Goal: Task Accomplishment & Management: Complete application form

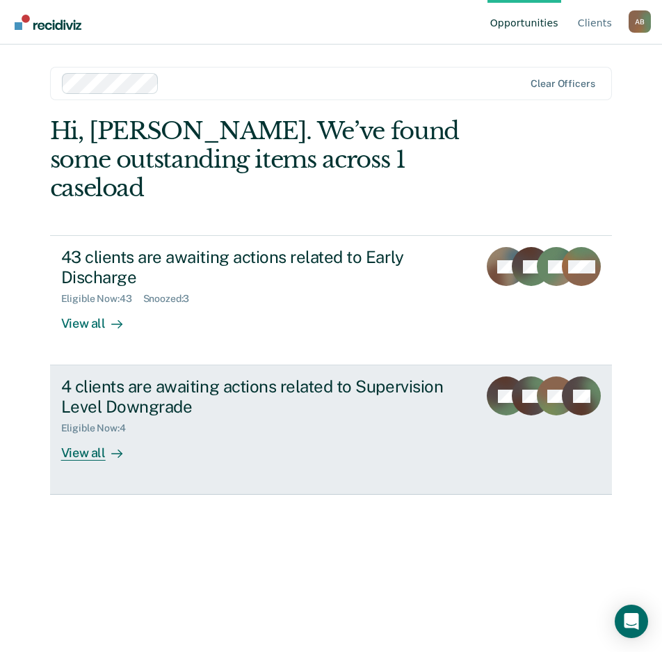
click at [97, 434] on div "View all" at bounding box center [100, 447] width 78 height 27
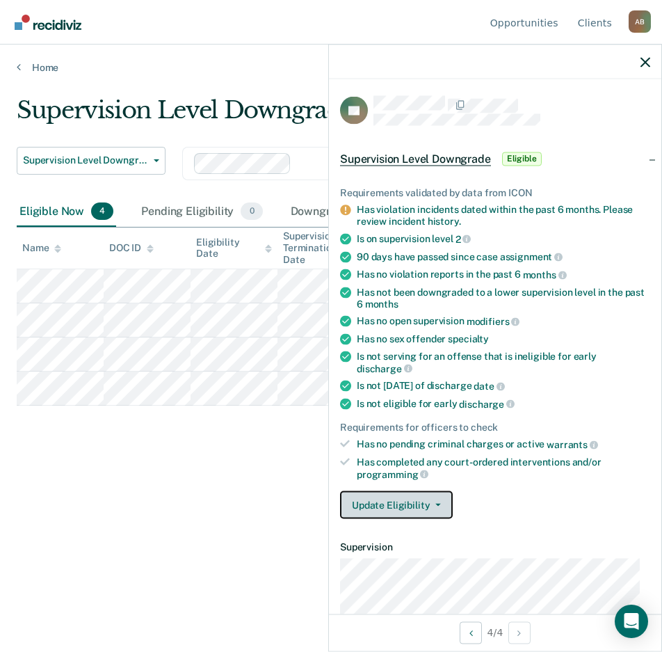
click at [444, 501] on button "Update Eligibility" at bounding box center [396, 505] width 113 height 28
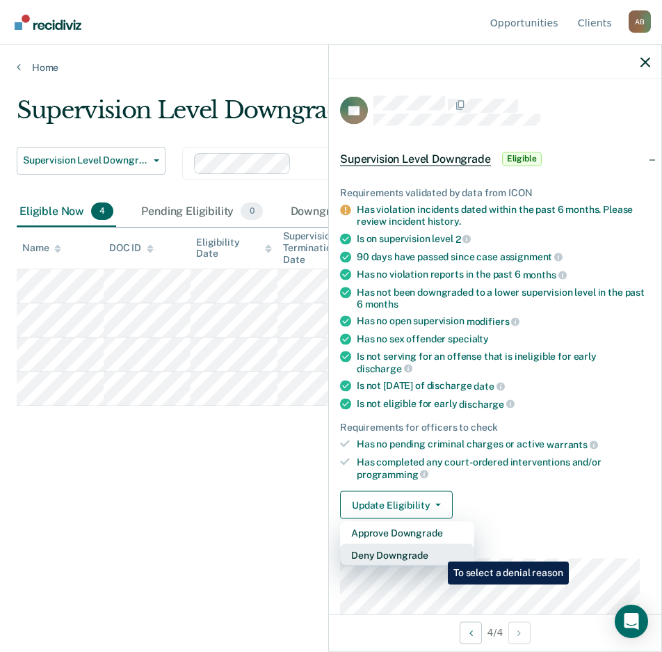
click at [438, 551] on button "Deny Downgrade" at bounding box center [407, 555] width 134 height 22
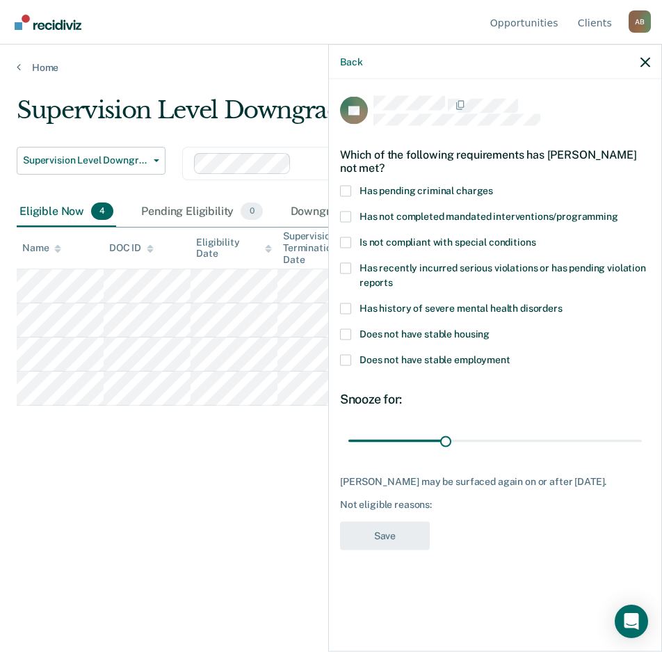
click at [347, 335] on span at bounding box center [345, 333] width 11 height 11
click at [490, 328] on input "Does not have stable housing" at bounding box center [490, 328] width 0 height 0
click at [348, 243] on span at bounding box center [345, 242] width 11 height 11
click at [536, 237] on input "Is not compliant with special conditions" at bounding box center [536, 237] width 0 height 0
click at [417, 529] on button "Save" at bounding box center [385, 535] width 90 height 29
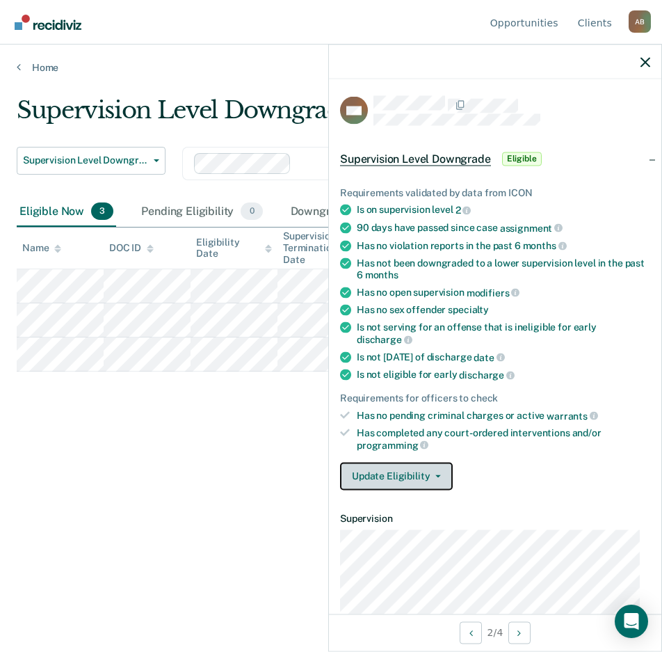
click at [440, 477] on button "Update Eligibility" at bounding box center [396, 476] width 113 height 28
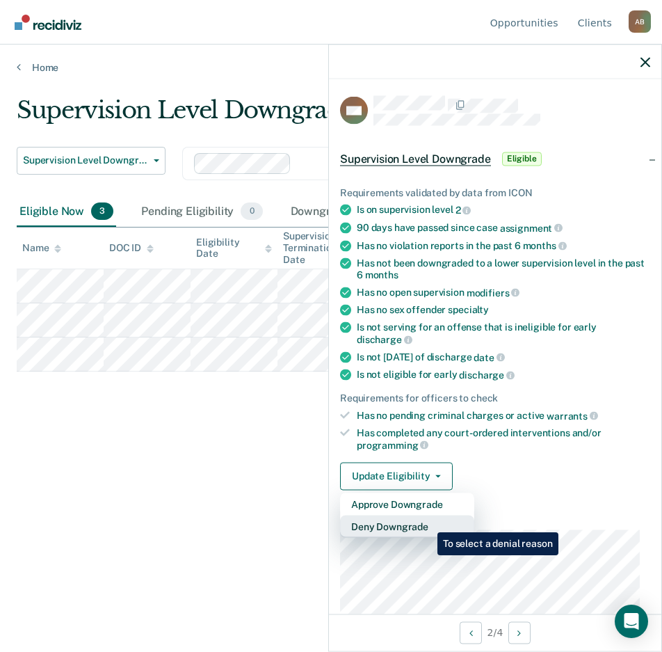
click at [427, 522] on button "Deny Downgrade" at bounding box center [407, 526] width 134 height 22
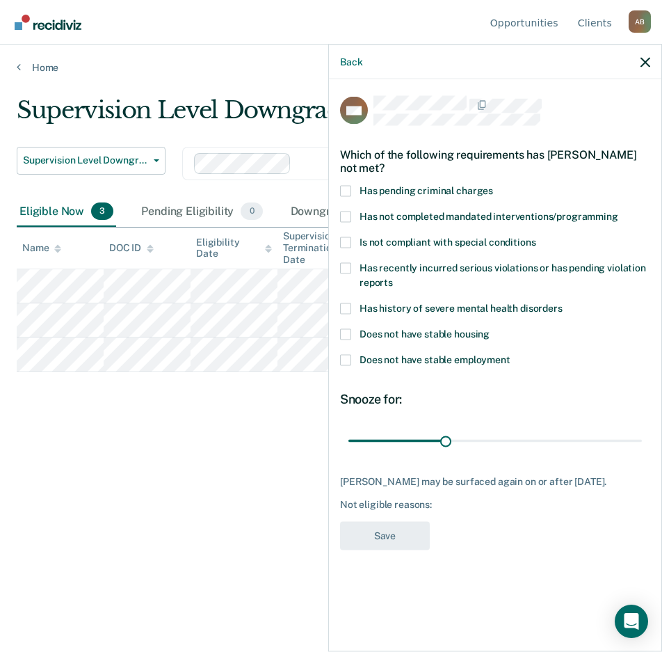
click at [348, 214] on span at bounding box center [345, 216] width 11 height 11
click at [618, 211] on input "Has not completed mandated interventions/programming" at bounding box center [618, 211] width 0 height 0
click at [397, 550] on button "Save" at bounding box center [385, 535] width 90 height 29
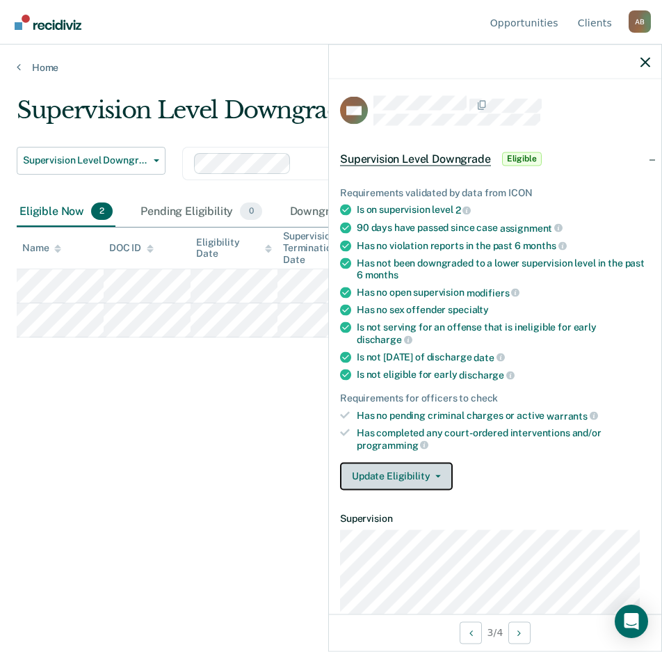
click at [442, 476] on button "Update Eligibility" at bounding box center [396, 476] width 113 height 28
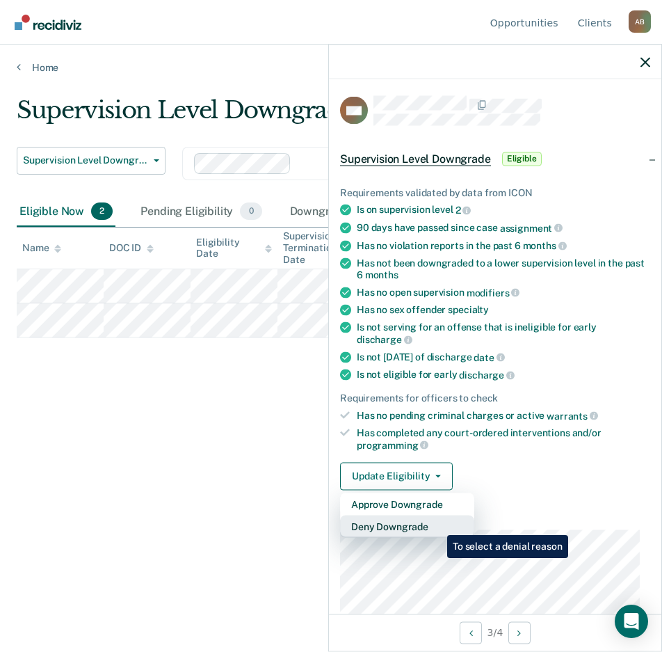
click at [437, 525] on button "Deny Downgrade" at bounding box center [407, 526] width 134 height 22
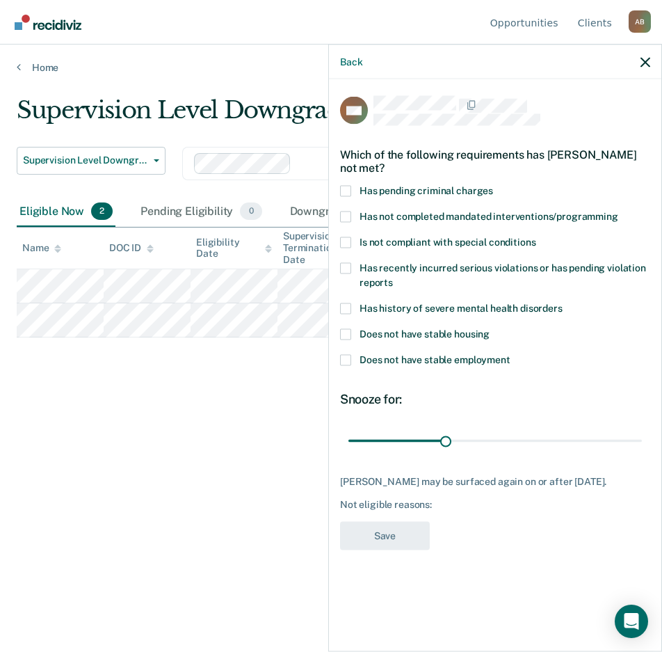
click at [345, 358] on span at bounding box center [345, 359] width 11 height 11
click at [511, 354] on input "Does not have stable employment" at bounding box center [511, 354] width 0 height 0
click at [375, 540] on button "Save" at bounding box center [385, 535] width 90 height 29
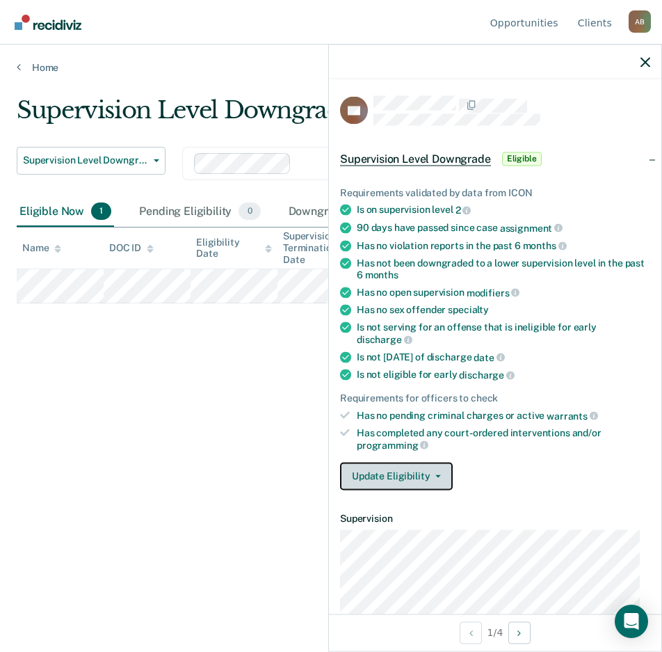
click at [436, 469] on button "Update Eligibility" at bounding box center [396, 476] width 113 height 28
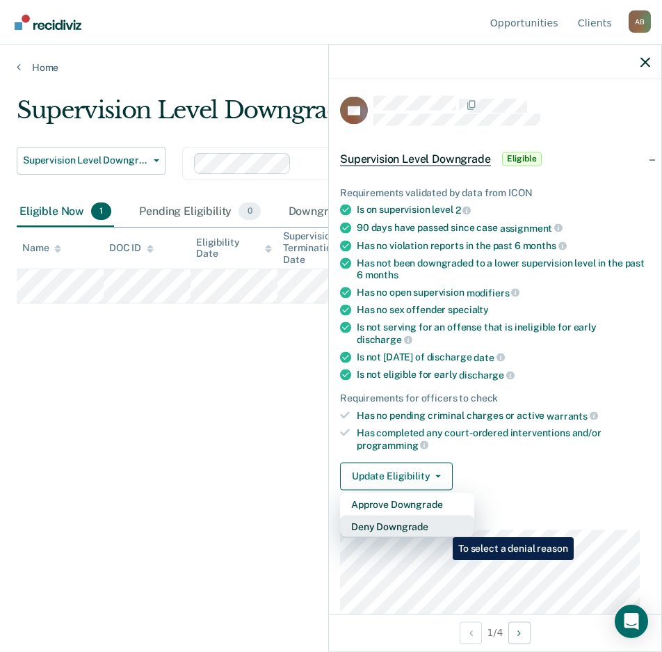
click at [442, 527] on button "Deny Downgrade" at bounding box center [407, 526] width 134 height 22
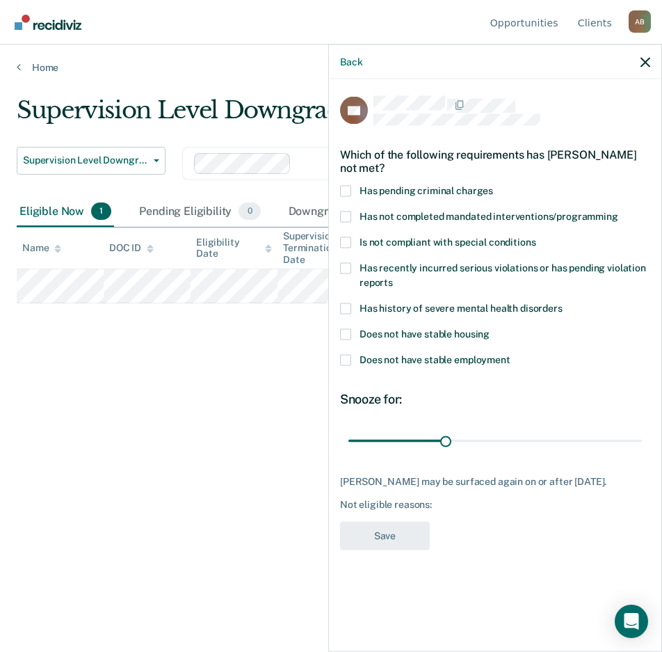
click at [349, 239] on span at bounding box center [345, 242] width 11 height 11
click at [536, 237] on input "Is not compliant with special conditions" at bounding box center [536, 237] width 0 height 0
click at [383, 539] on button "Save" at bounding box center [385, 535] width 90 height 29
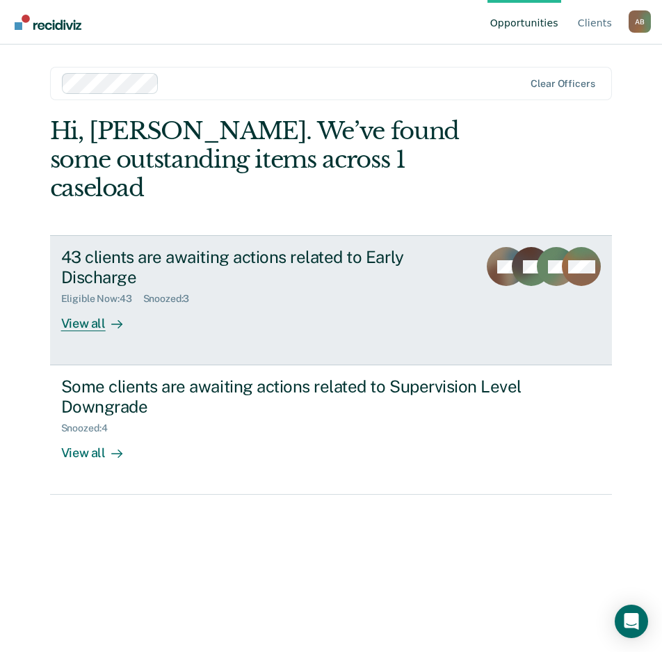
click at [88, 305] on div "View all" at bounding box center [100, 318] width 78 height 27
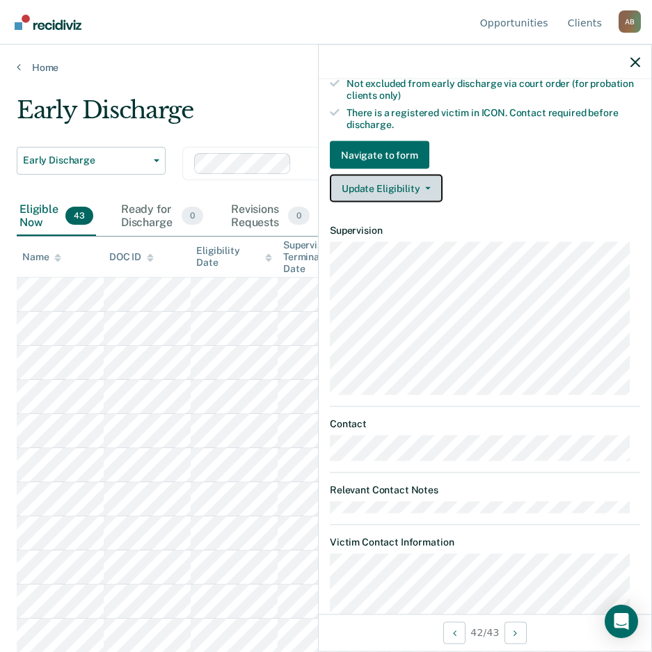
click at [420, 189] on button "Update Eligibility" at bounding box center [386, 189] width 113 height 28
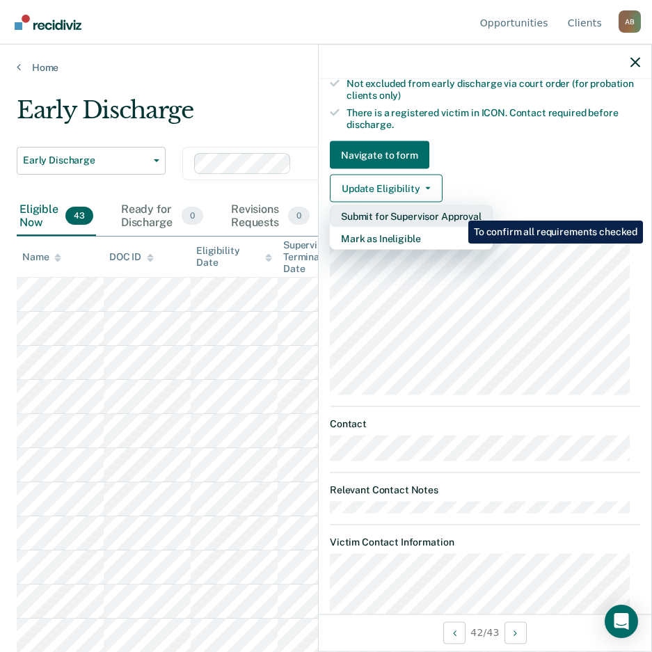
click at [458, 210] on button "Submit for Supervisor Approval" at bounding box center [411, 216] width 163 height 22
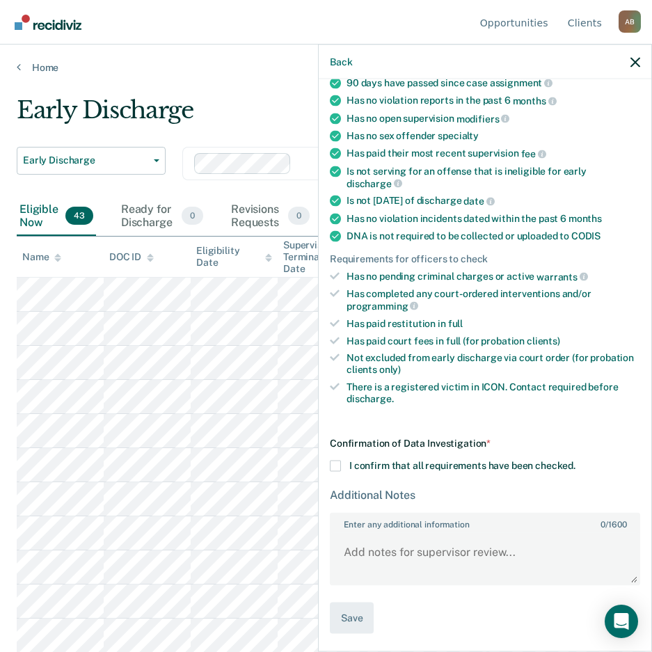
click at [335, 466] on span at bounding box center [335, 466] width 11 height 11
click at [575, 461] on input "I confirm that all requirements have been checked." at bounding box center [575, 461] width 0 height 0
click at [389, 554] on textarea "Enter any additional information 0 / 1600" at bounding box center [485, 557] width 308 height 51
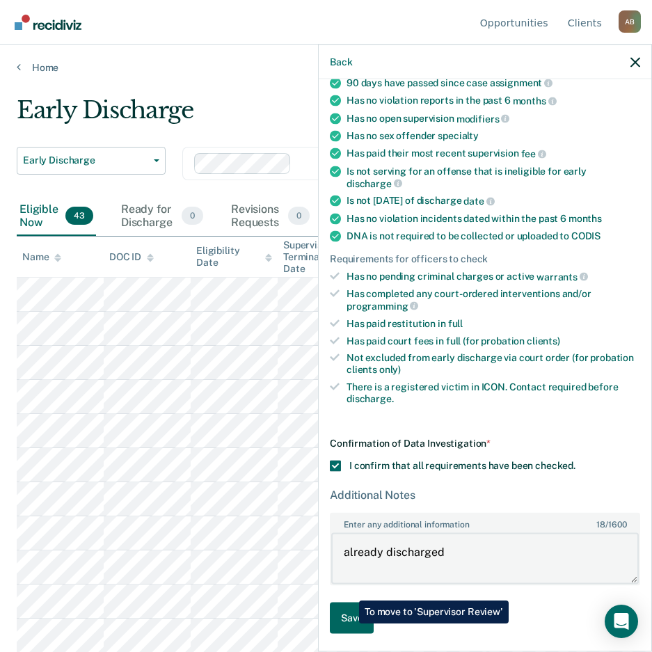
type textarea "already discharged"
click at [349, 623] on button "Save" at bounding box center [352, 617] width 44 height 31
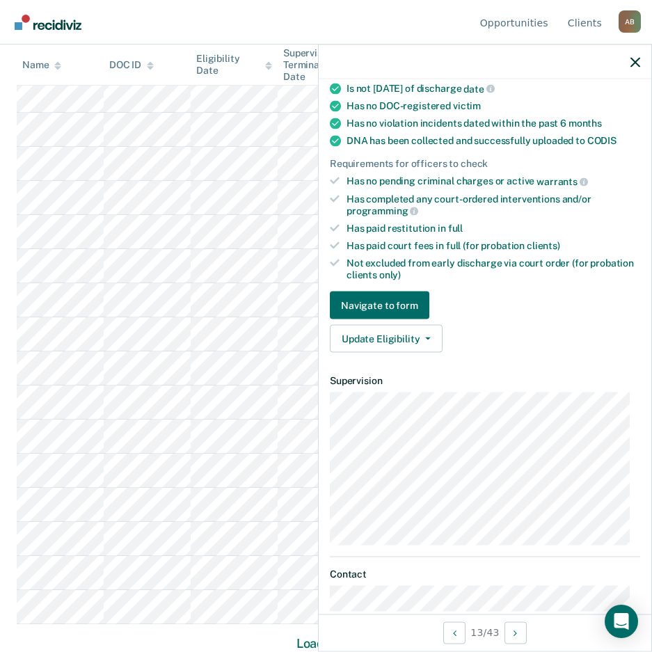
scroll to position [221, 0]
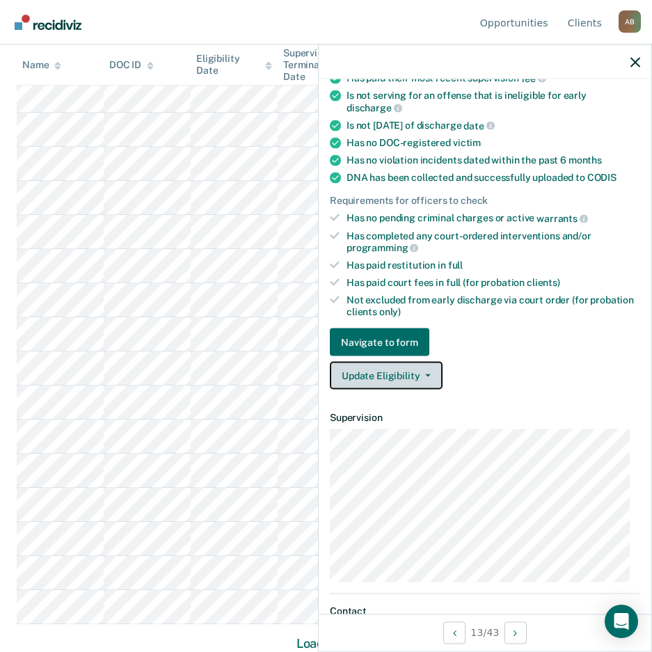
click at [425, 374] on icon "button" at bounding box center [428, 375] width 6 height 3
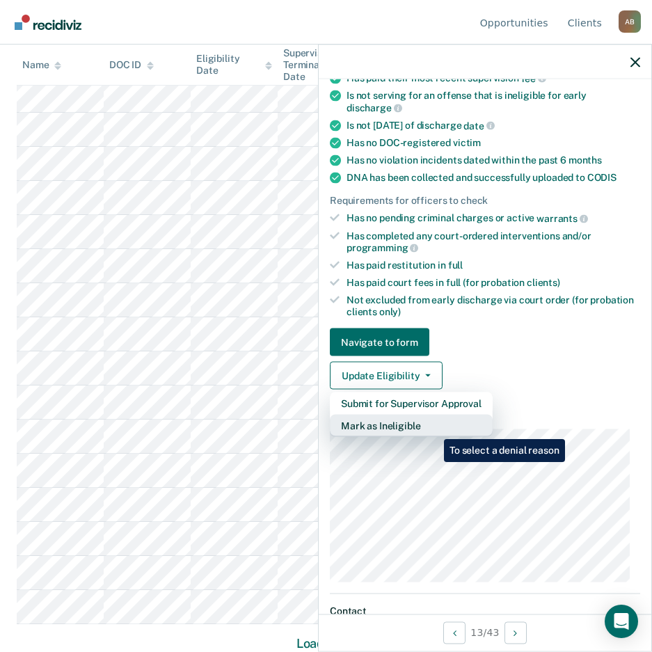
click at [433, 429] on button "Mark as Ineligible" at bounding box center [411, 426] width 163 height 22
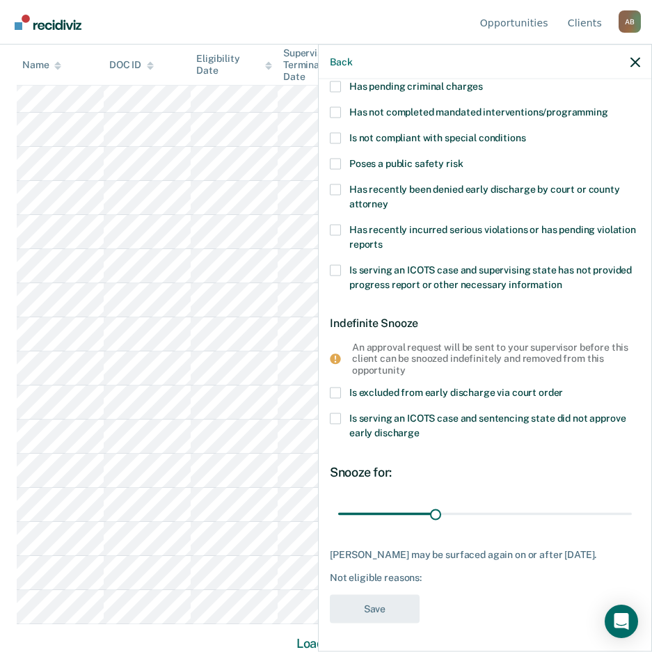
scroll to position [115, 0]
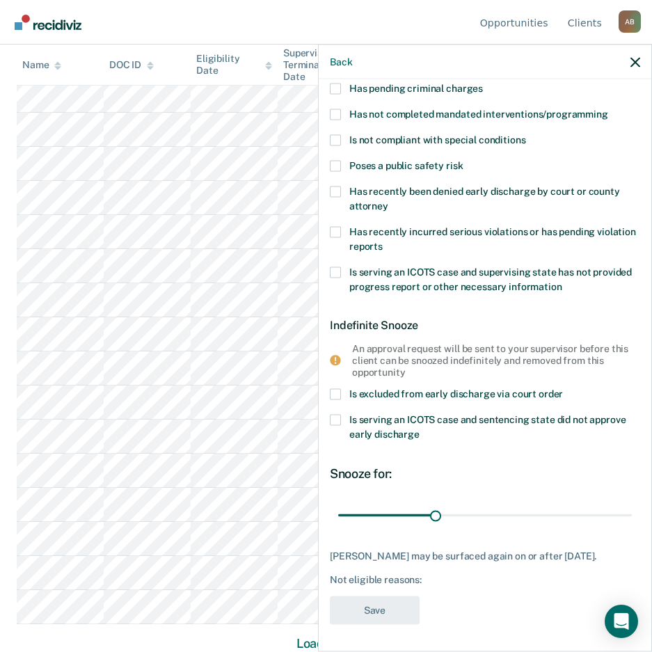
click at [333, 418] on span at bounding box center [335, 420] width 11 height 11
click at [420, 429] on input "Is serving an ICOTS case and sentencing state did not approve early discharge" at bounding box center [420, 429] width 0 height 0
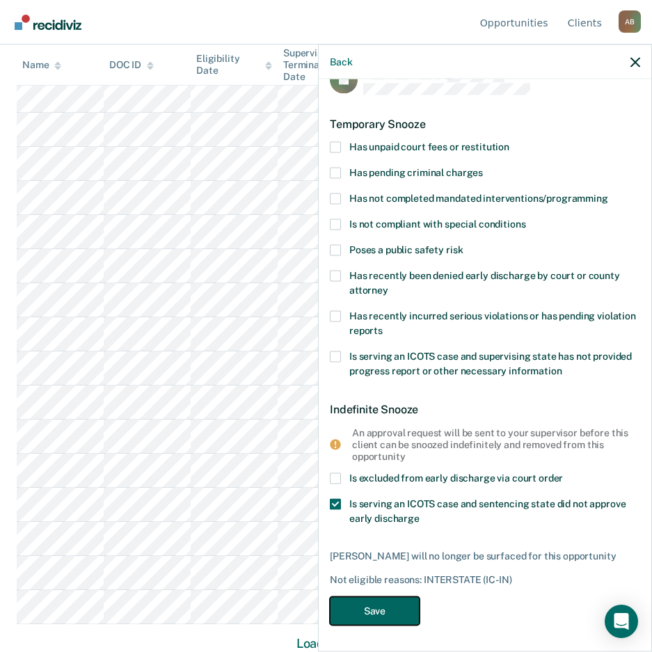
click at [380, 615] on button "Save" at bounding box center [375, 610] width 90 height 29
